Goal: Find specific page/section: Find specific page/section

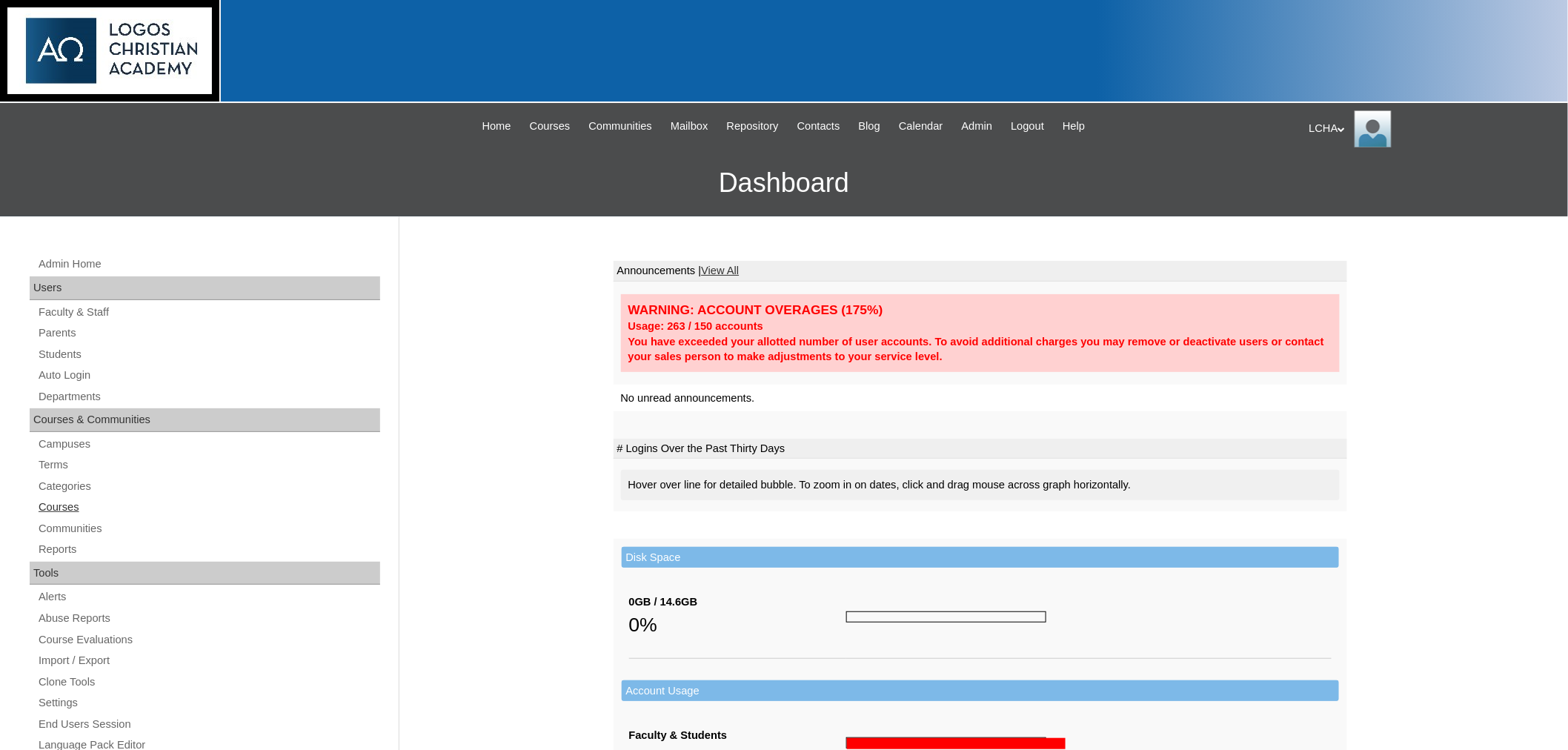
click at [59, 509] on link "Courses" at bounding box center [208, 508] width 343 height 18
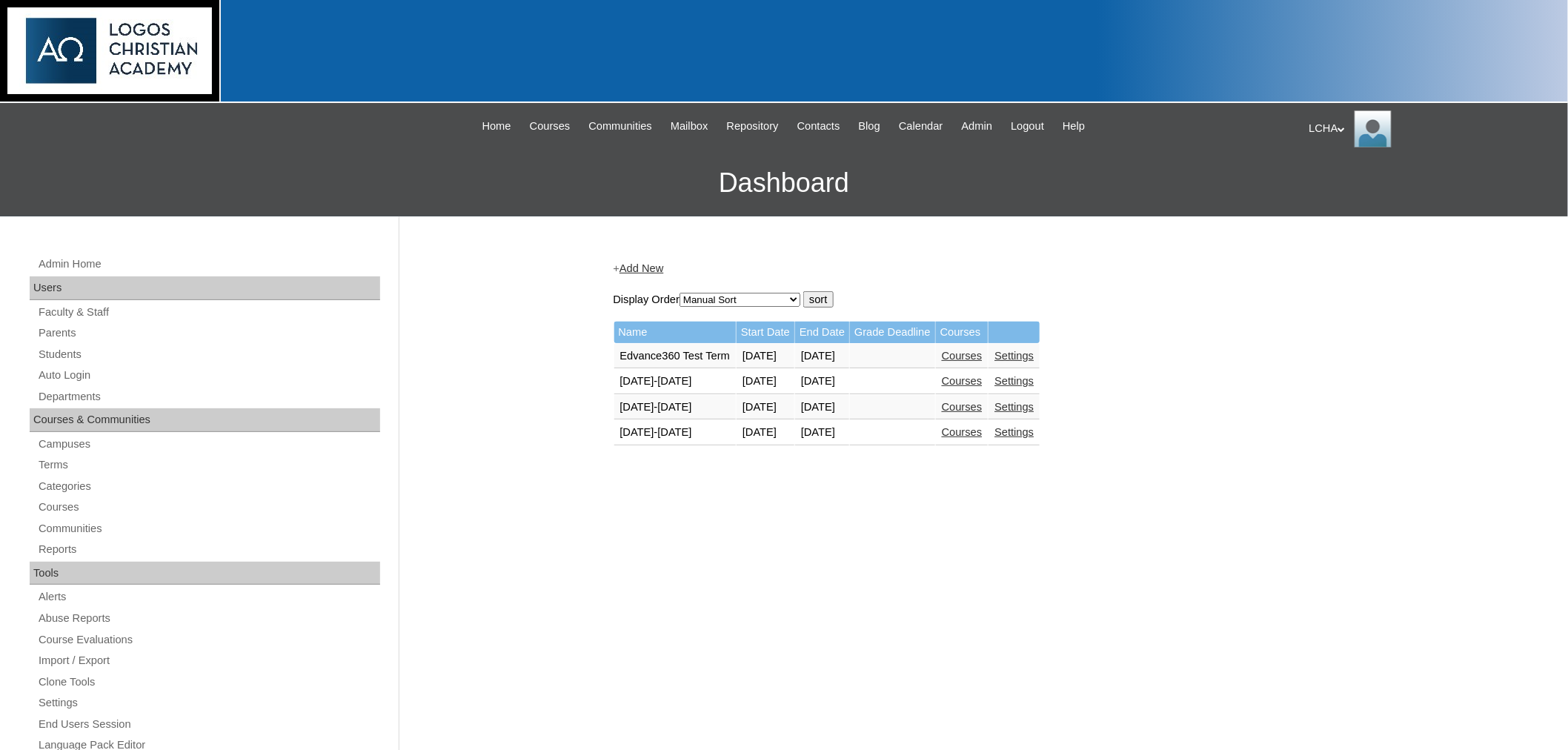
click at [983, 428] on link "Courses" at bounding box center [962, 432] width 41 height 12
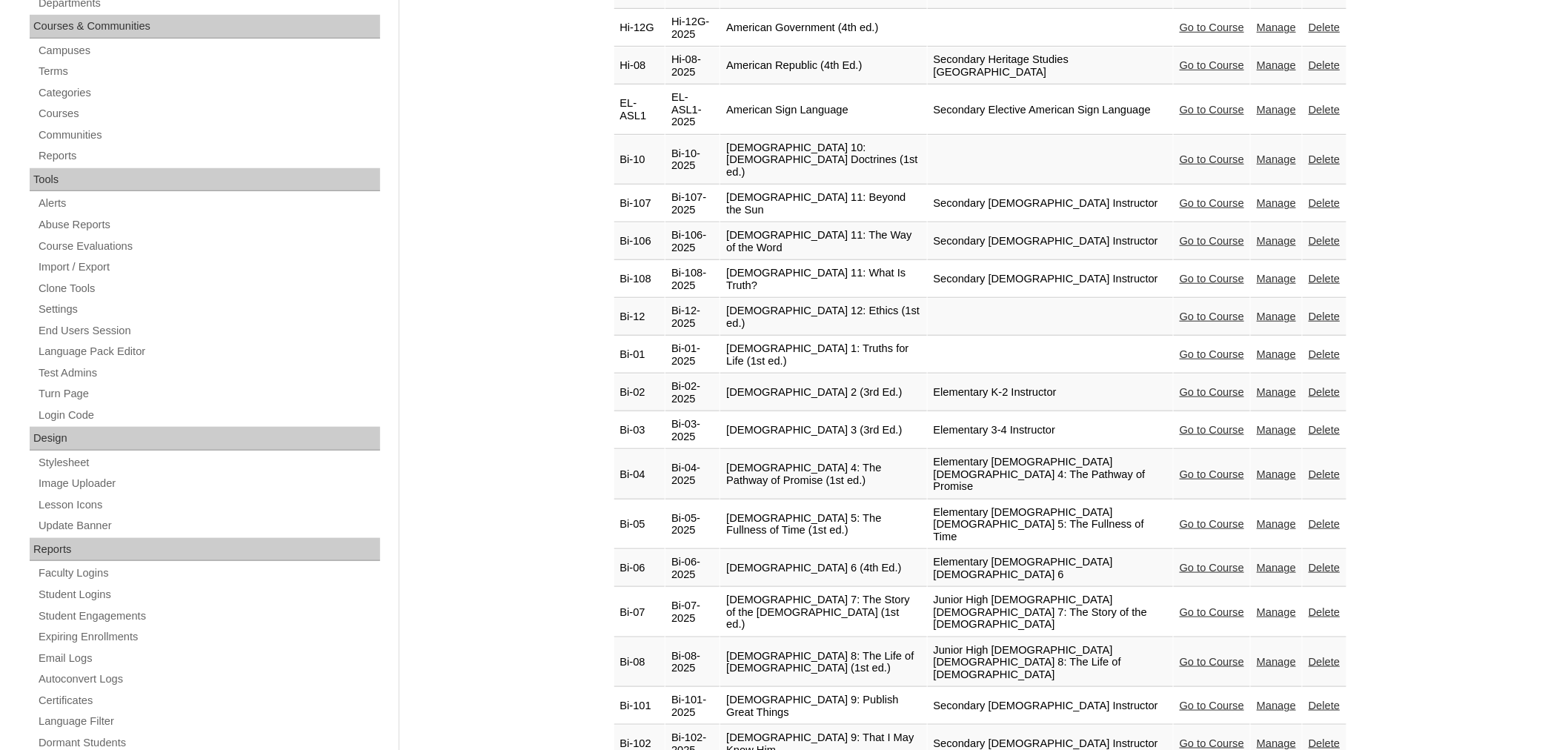
scroll to position [411, 0]
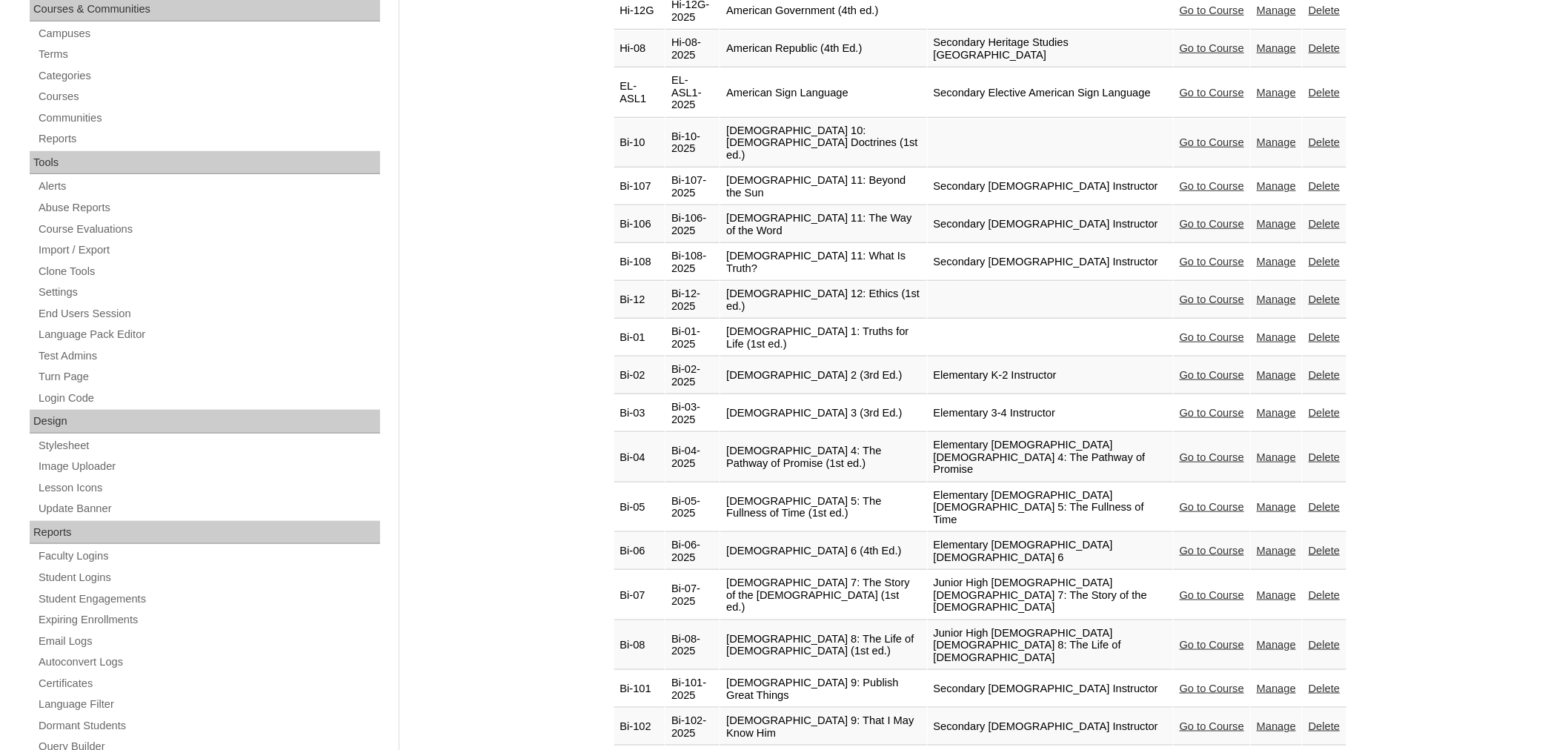
click at [1275, 639] on link "Manage" at bounding box center [1276, 645] width 39 height 12
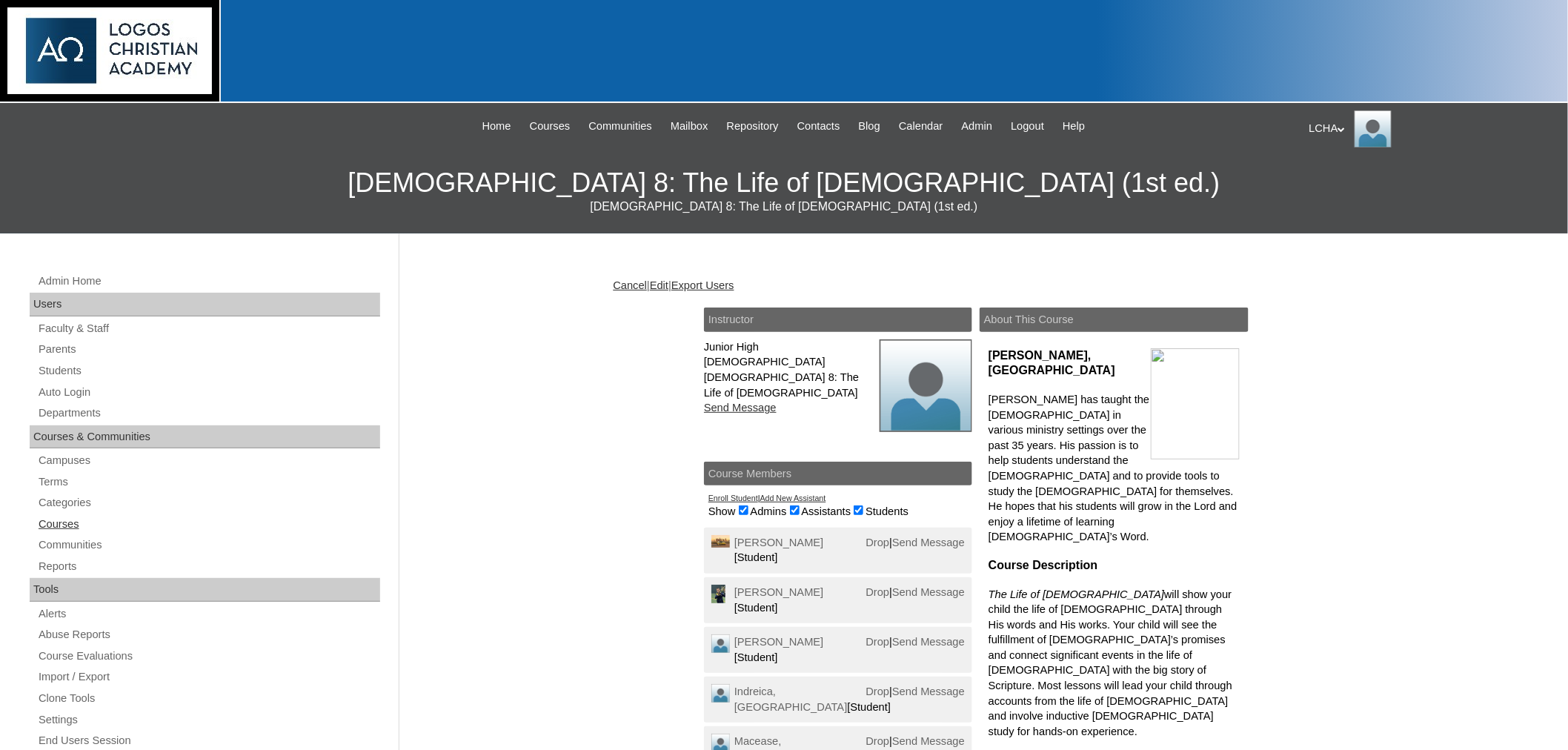
click at [58, 526] on link "Courses" at bounding box center [208, 524] width 343 height 18
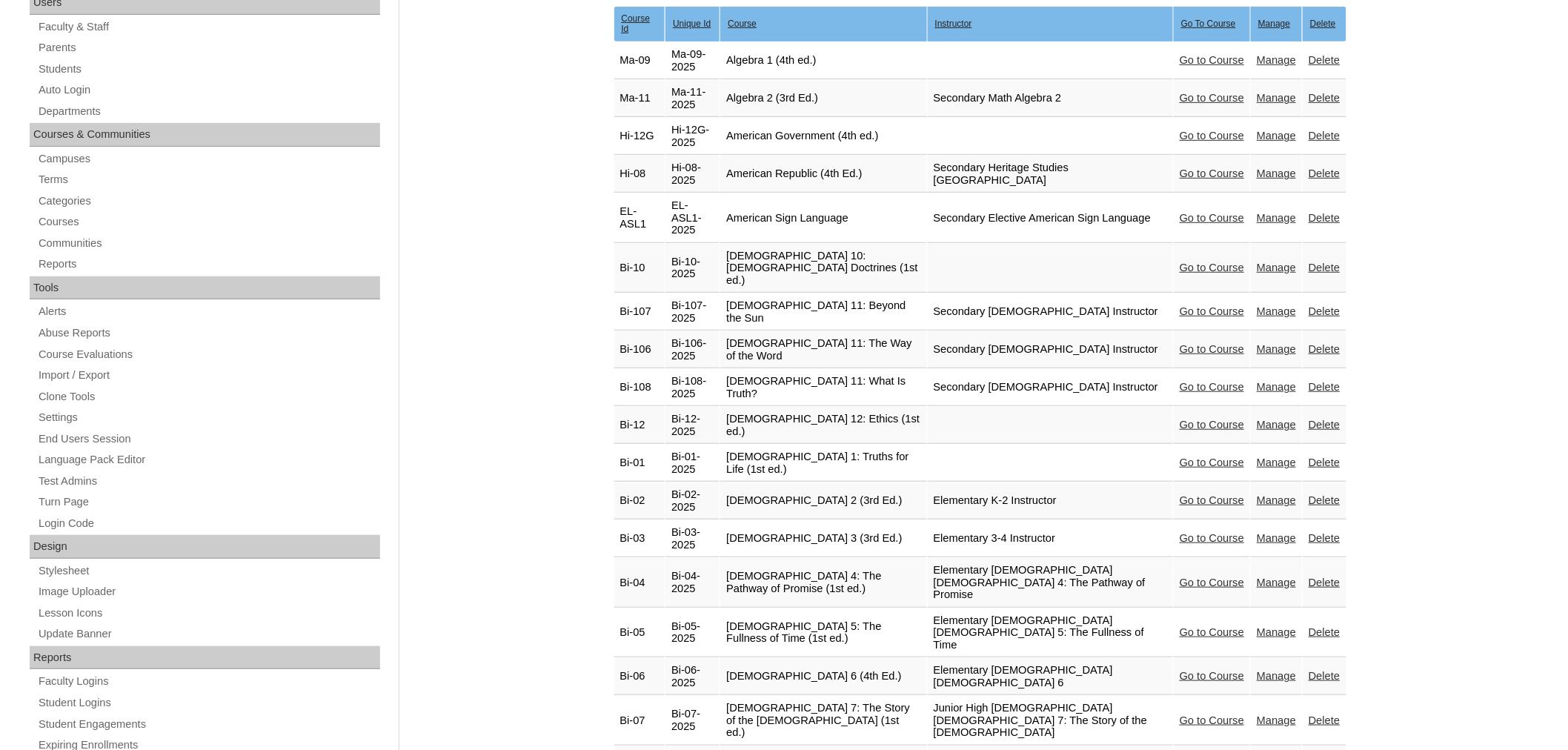
scroll to position [303, 0]
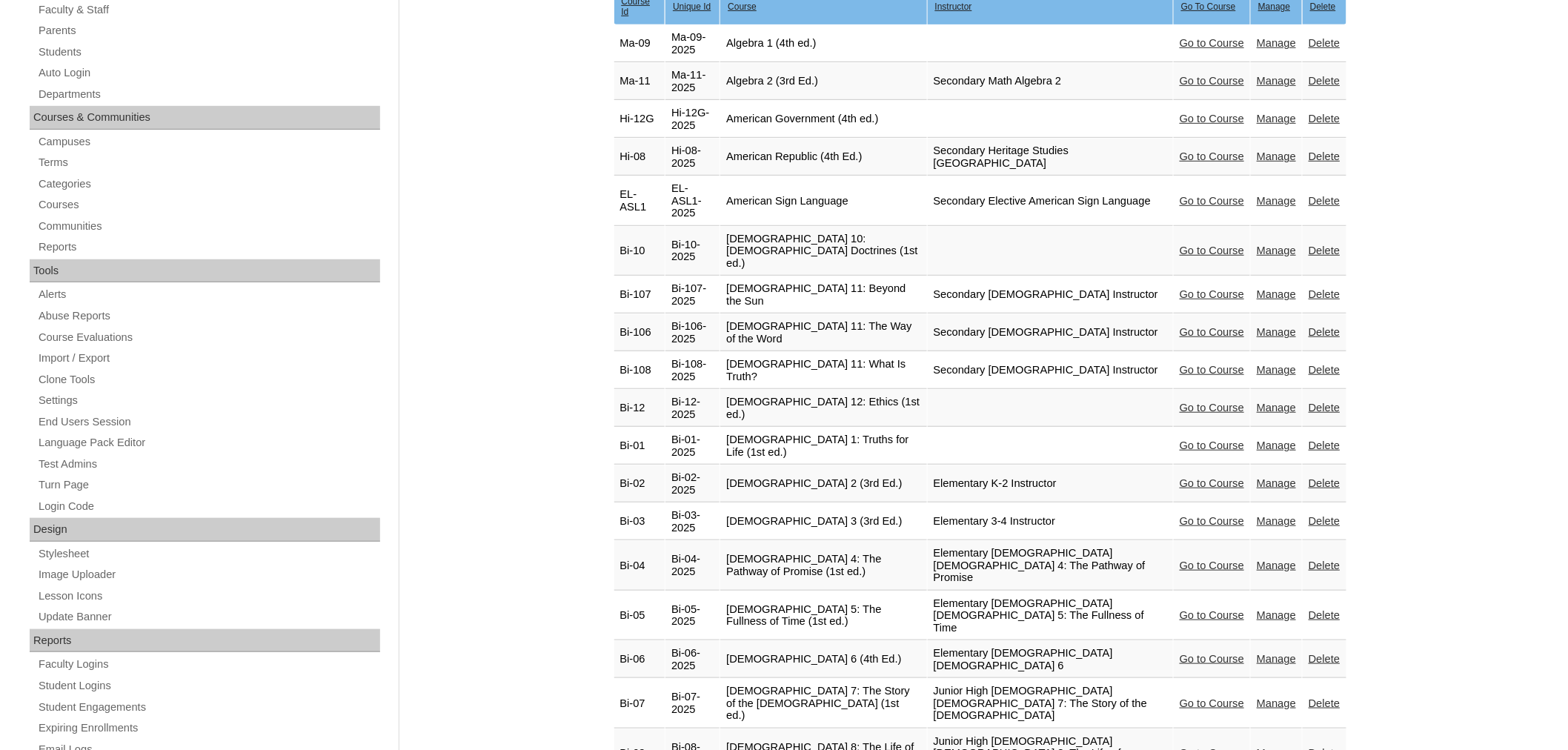
click at [1258, 747] on link "Manage" at bounding box center [1276, 753] width 39 height 12
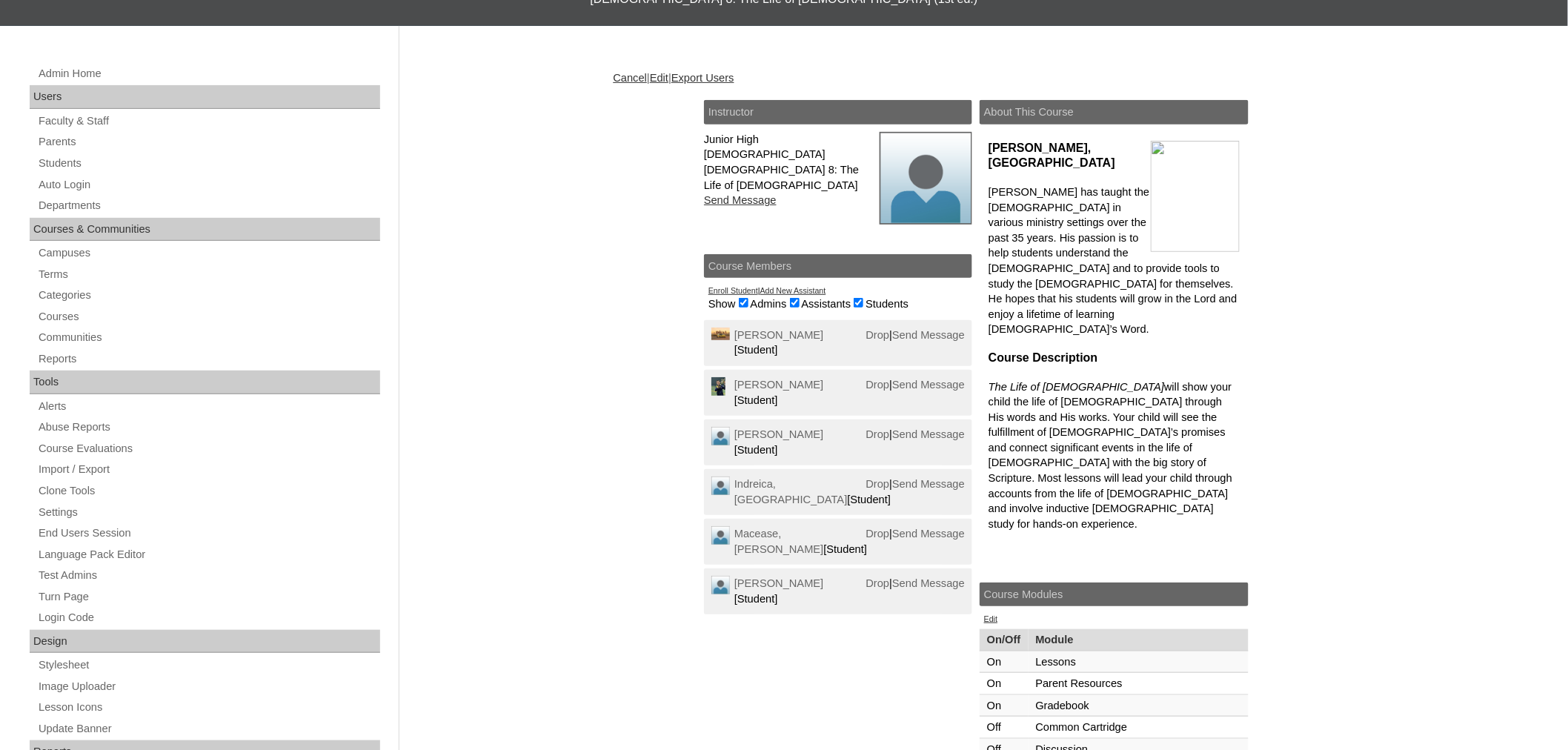
scroll to position [209, 0]
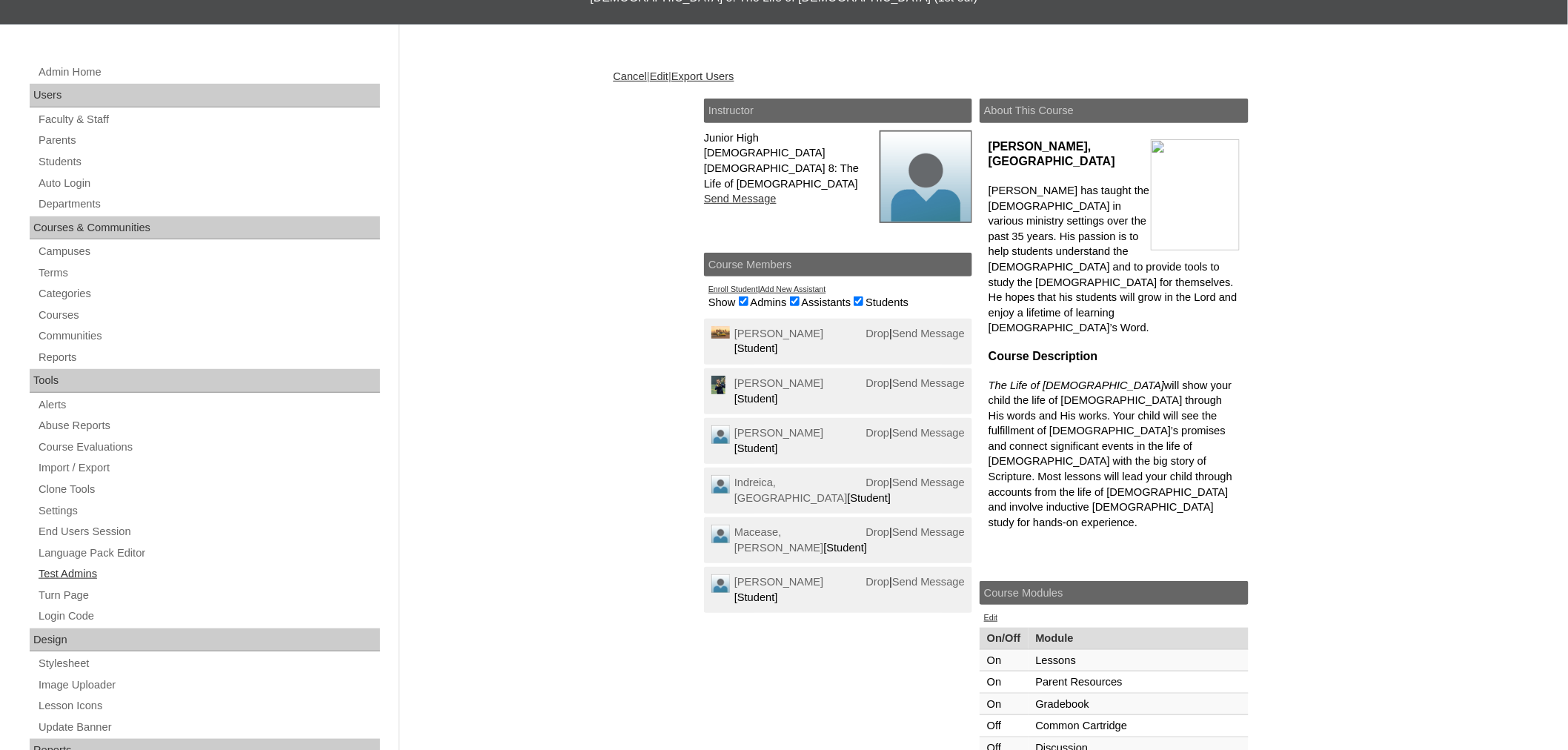
click at [70, 573] on link "Test Admins" at bounding box center [208, 574] width 343 height 18
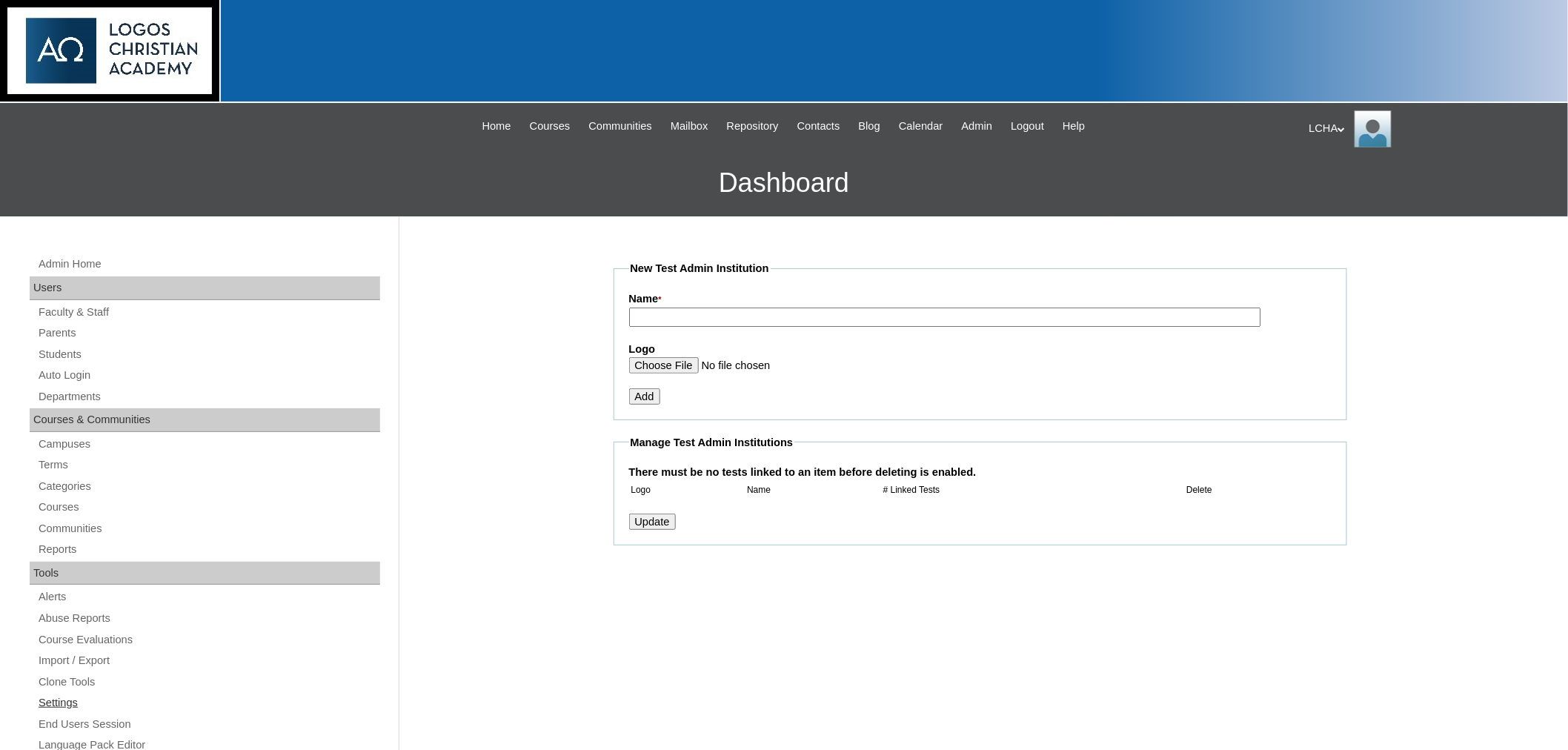
click at [59, 697] on link "Settings" at bounding box center [208, 703] width 343 height 18
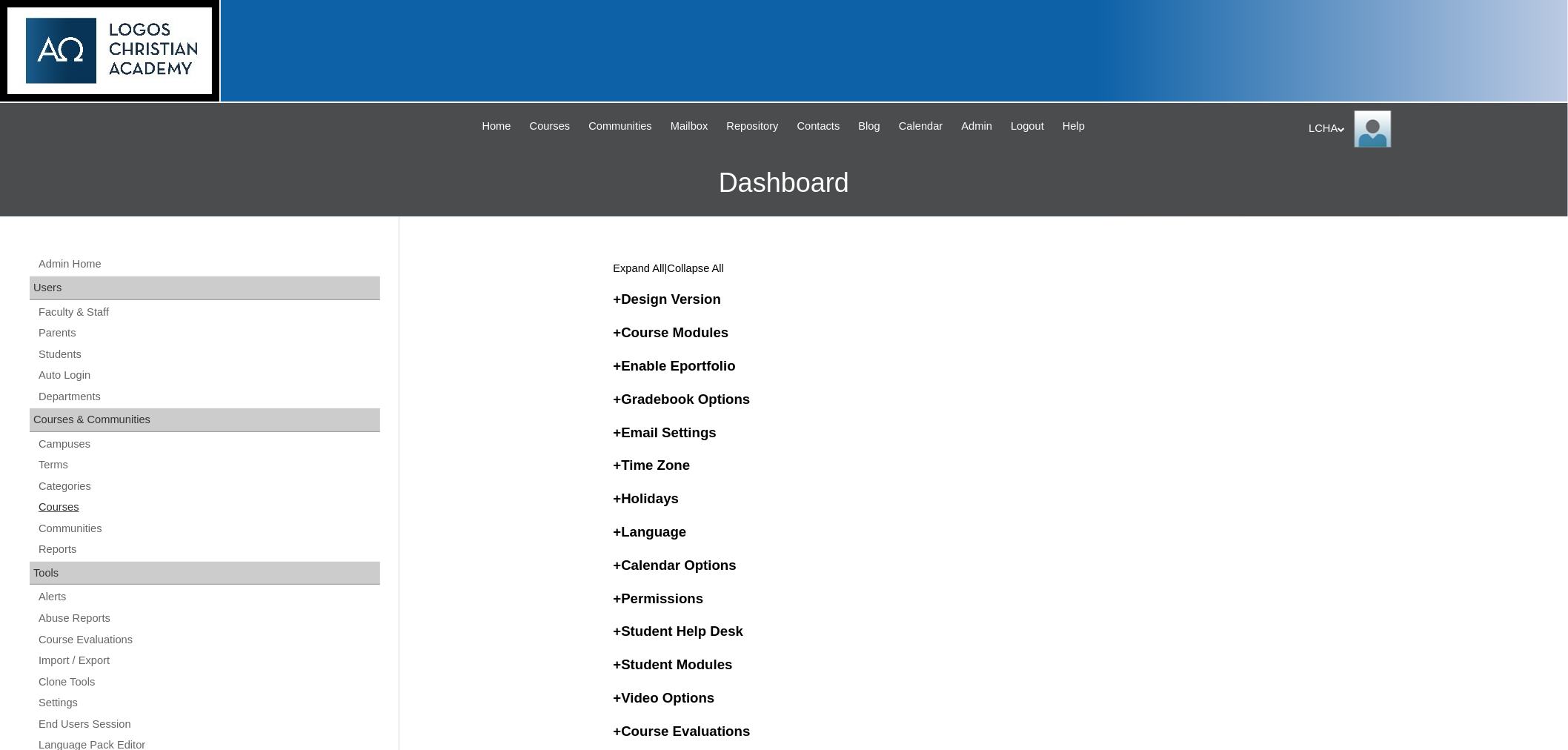
click at [48, 509] on link "Courses" at bounding box center [208, 508] width 343 height 18
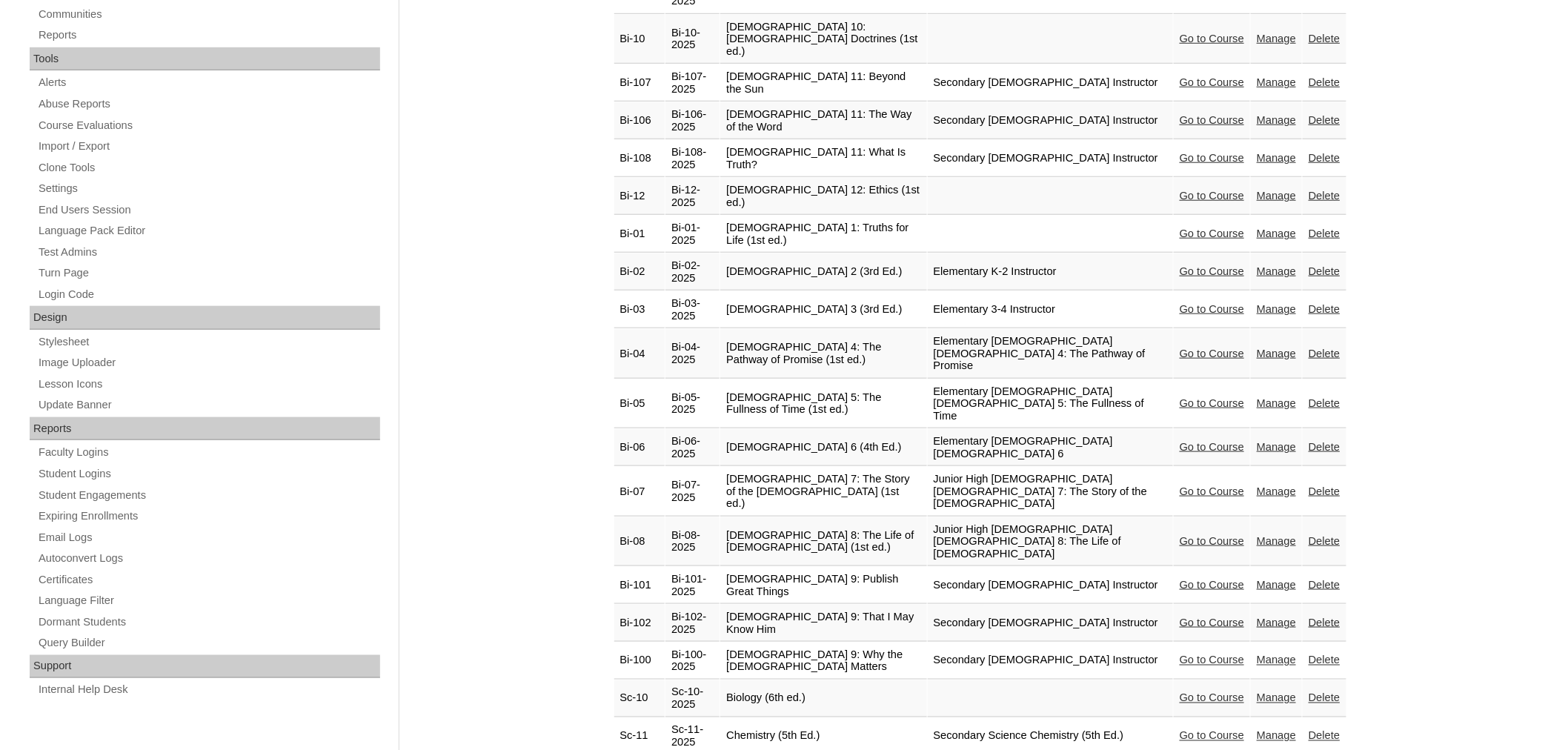
scroll to position [624, 0]
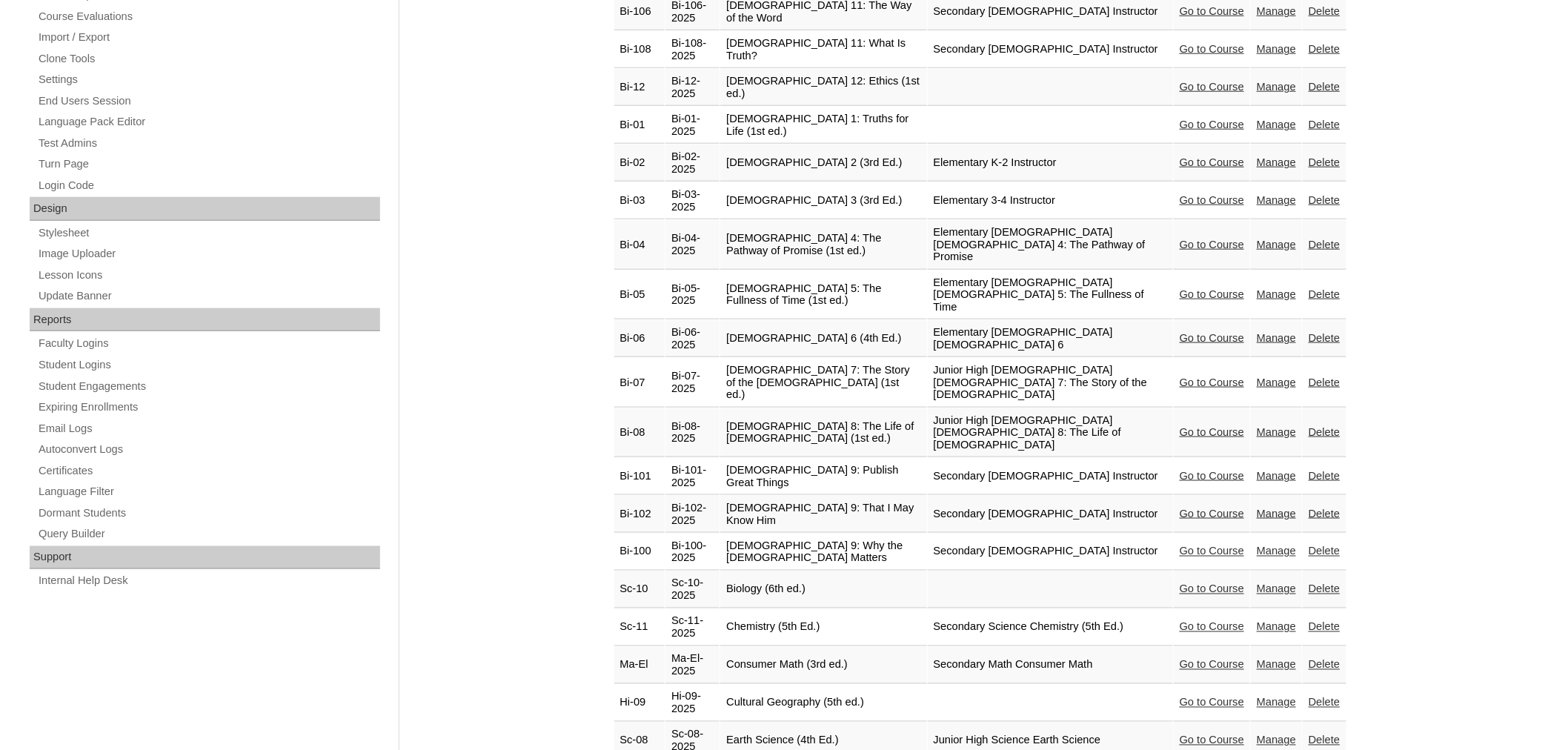
click at [1221, 426] on link "Go to Course" at bounding box center [1211, 432] width 65 height 12
